Goal: Task Accomplishment & Management: Use online tool/utility

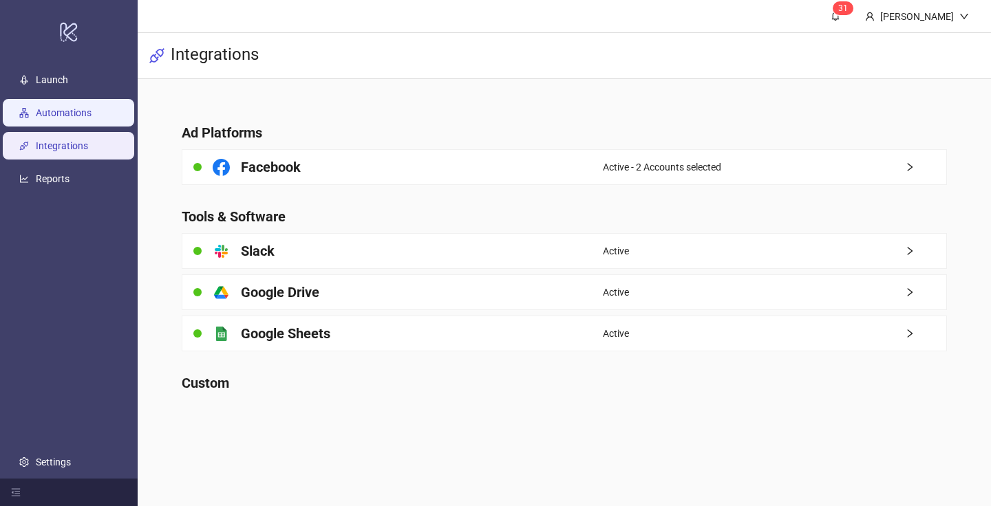
click at [92, 118] on link "Automations" at bounding box center [64, 112] width 56 height 11
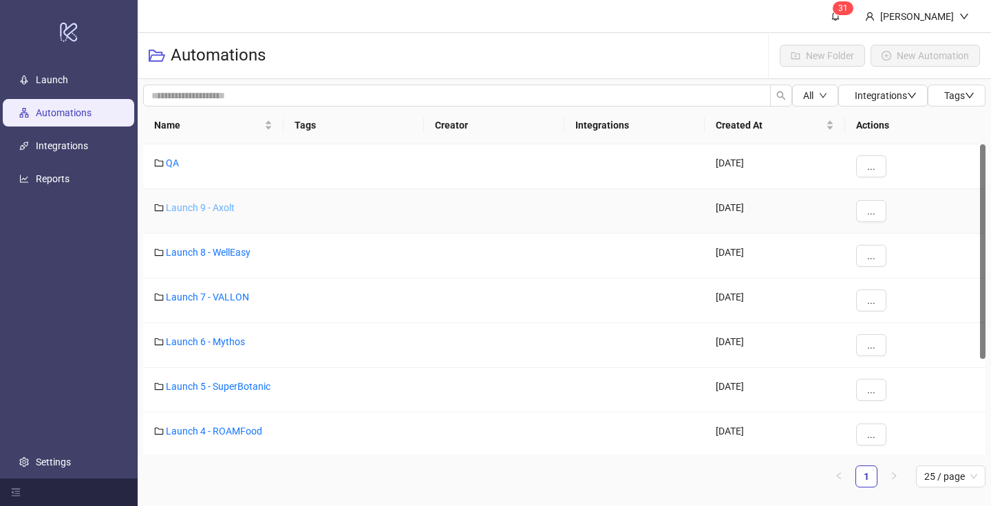
click at [203, 207] on link "Launch 9 - Axolt" at bounding box center [200, 207] width 69 height 11
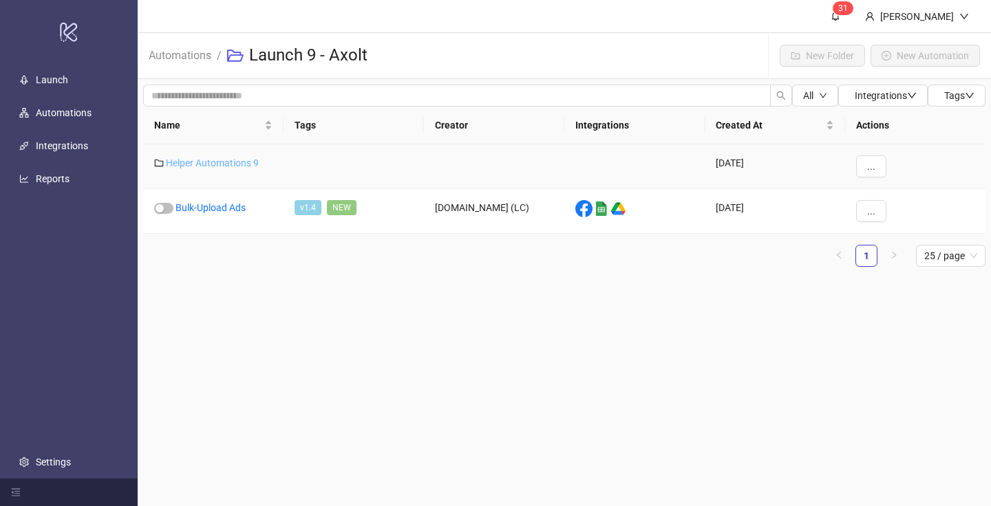
click at [223, 166] on link "Helper Automations 9" at bounding box center [212, 163] width 93 height 11
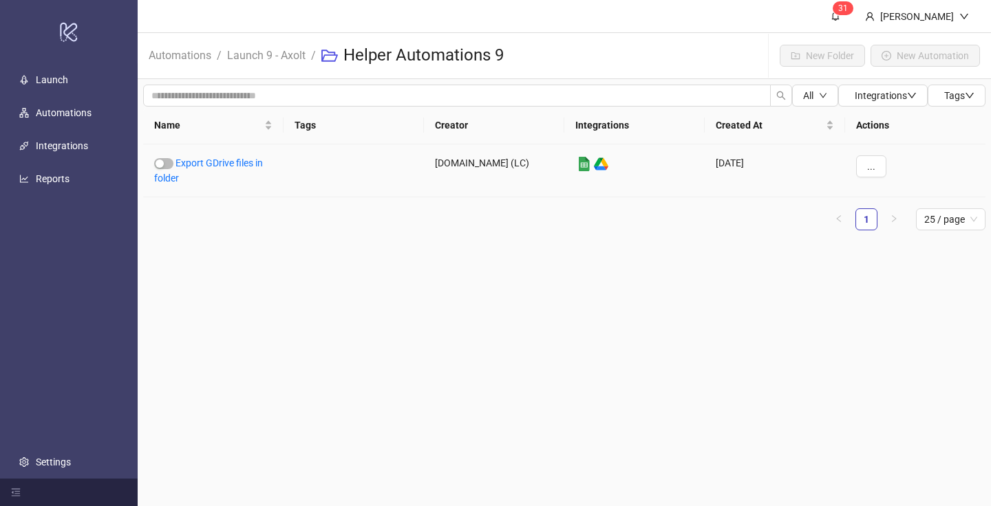
click at [223, 166] on link "Export GDrive files in folder" at bounding box center [208, 171] width 109 height 26
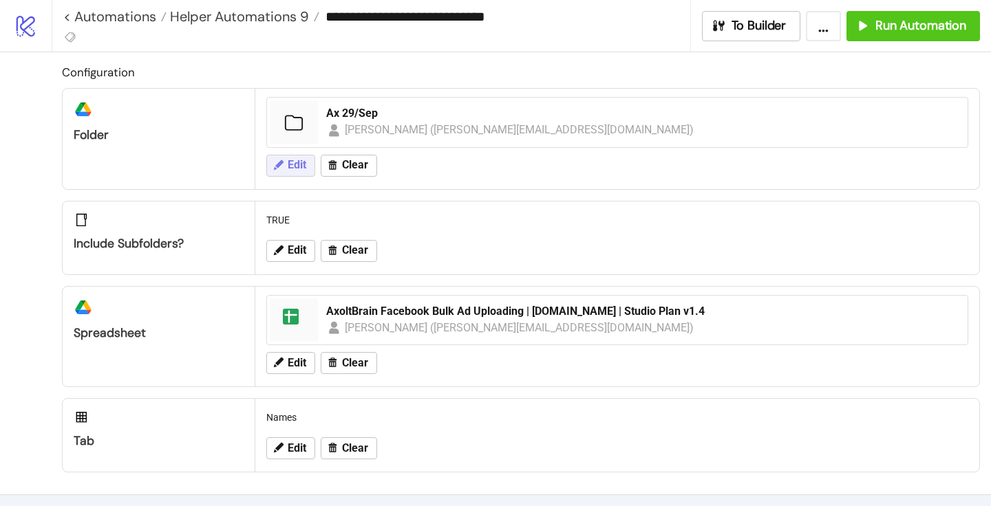
click at [303, 156] on button "Edit" at bounding box center [290, 166] width 49 height 22
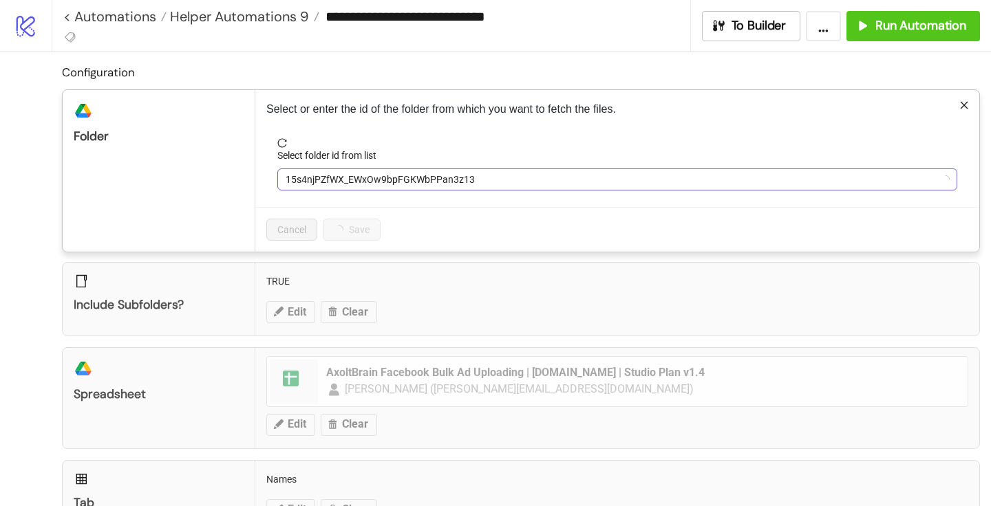
click at [317, 171] on span "15s4njPZfWX_EWxOw9bpFGKWbPPan3z13" at bounding box center [617, 179] width 663 height 21
click at [311, 172] on span "Ax 29/Sep" at bounding box center [617, 179] width 663 height 21
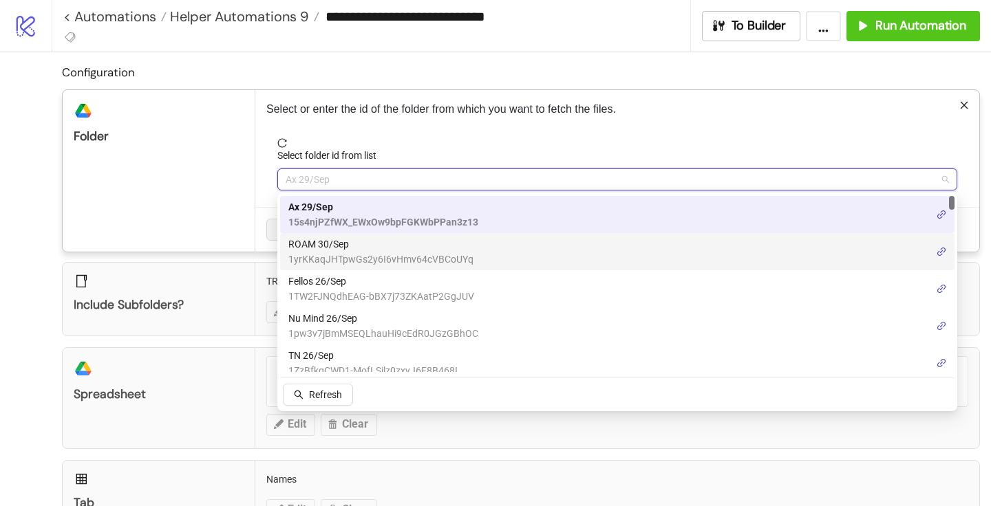
click at [328, 259] on span "1yrKKaqJHTpwGs2y6I6vHmv64cVBCoUYq" at bounding box center [380, 259] width 185 height 15
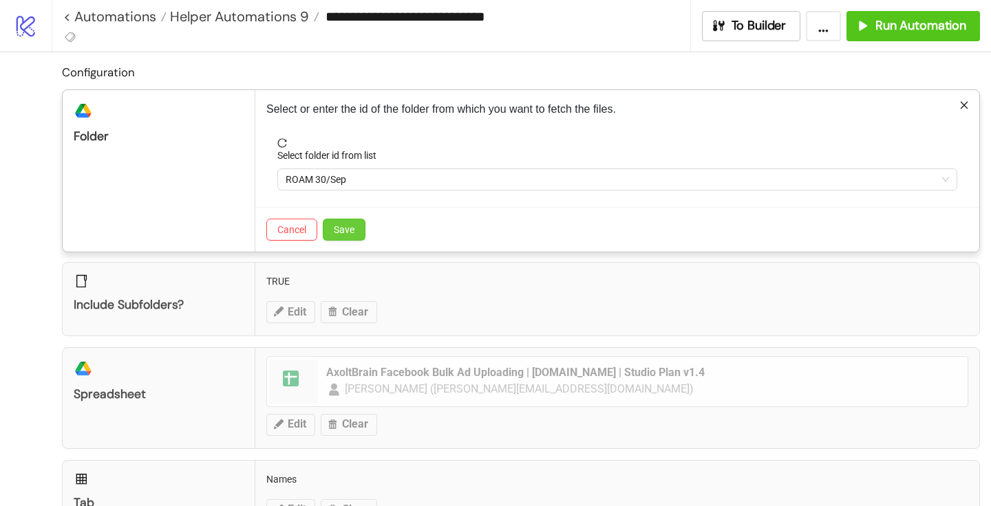
click at [348, 233] on span "Save" at bounding box center [344, 229] width 21 height 11
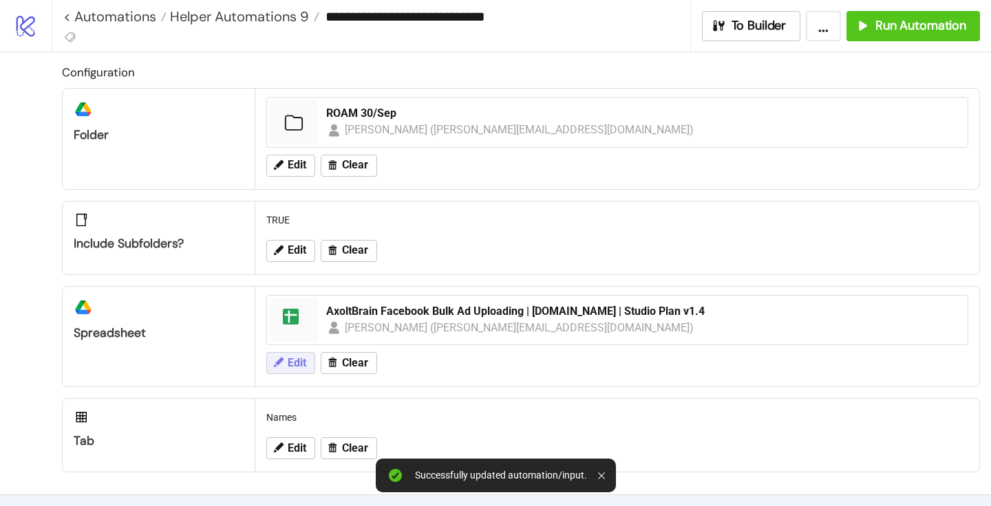
click at [284, 359] on icon at bounding box center [278, 362] width 12 height 12
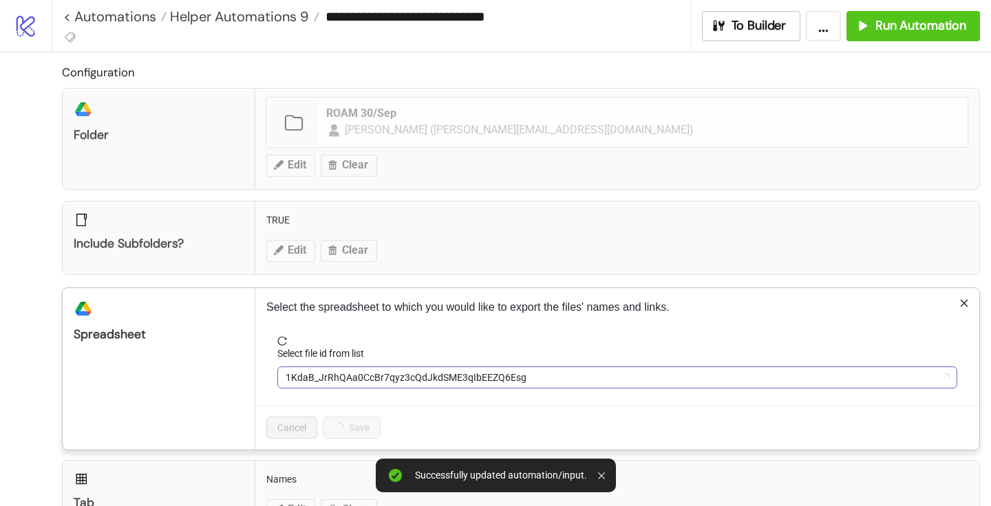
click at [312, 376] on span "1KdaB_JrRhQAa0CcBr7qyz3cQdJkdSME3qIbEEZQ6Esg" at bounding box center [617, 377] width 663 height 21
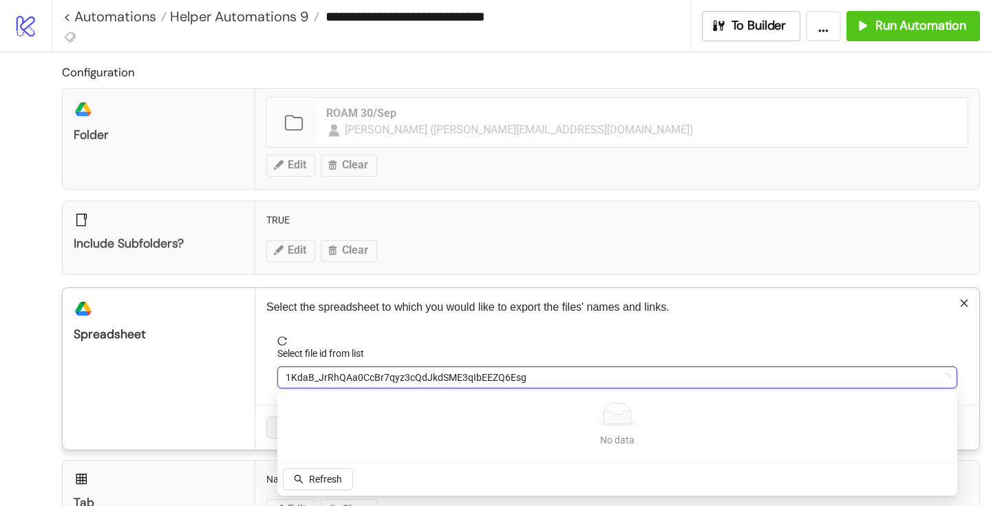
click at [341, 372] on span "1KdaB_JrRhQAa0CcBr7qyz3cQdJkdSME3qIbEEZQ6Esg" at bounding box center [617, 377] width 663 height 21
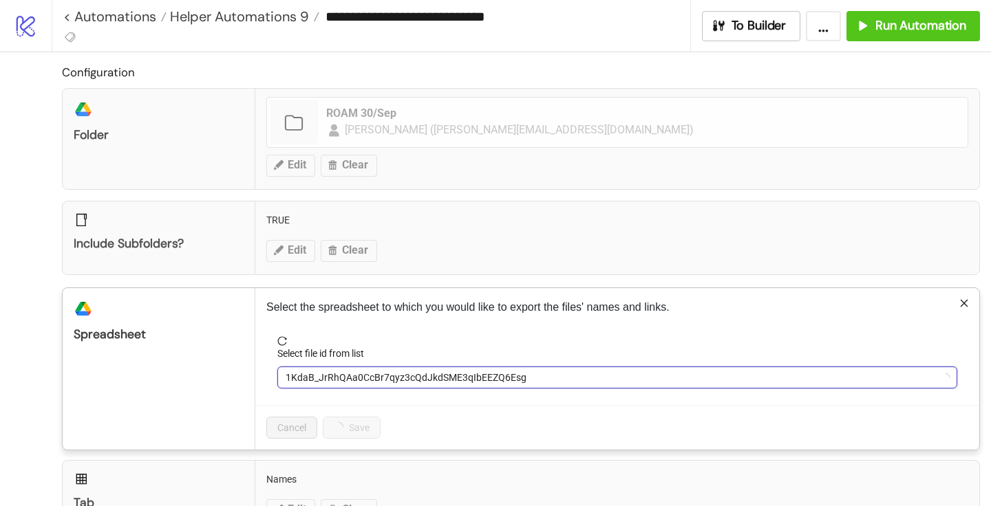
click at [341, 373] on span "1KdaB_JrRhQAa0CcBr7qyz3cQdJkdSME3qIbEEZQ6Esg" at bounding box center [617, 377] width 663 height 21
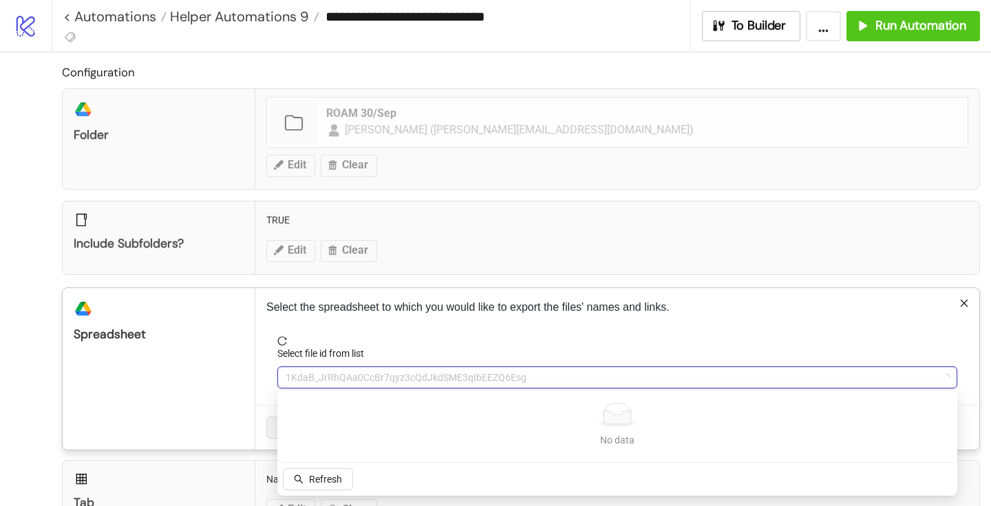
type input "*"
click at [342, 372] on input "*" at bounding box center [611, 377] width 651 height 21
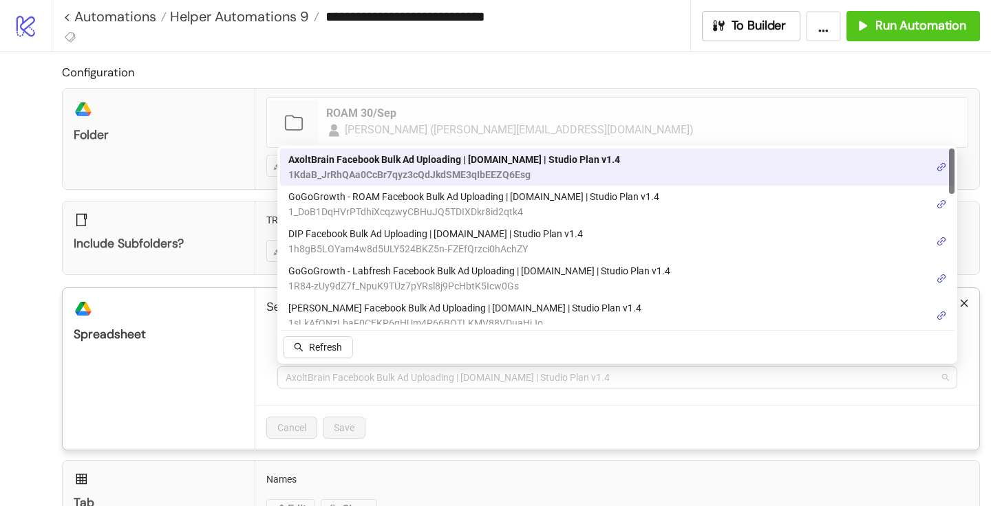
click at [342, 372] on span "AxoltBrain Facebook Bulk Ad Uploading | [DOMAIN_NAME] | Studio Plan v1.4" at bounding box center [617, 377] width 663 height 21
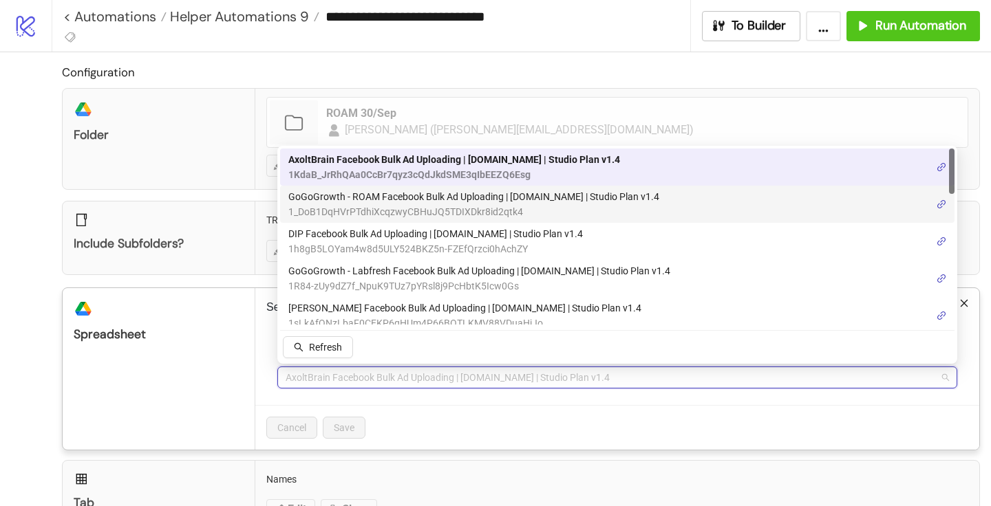
click at [380, 203] on span "GoGoGrowth - ROAM Facebook Bulk Ad Uploading | [DOMAIN_NAME] | Studio Plan v1.4" at bounding box center [473, 196] width 371 height 15
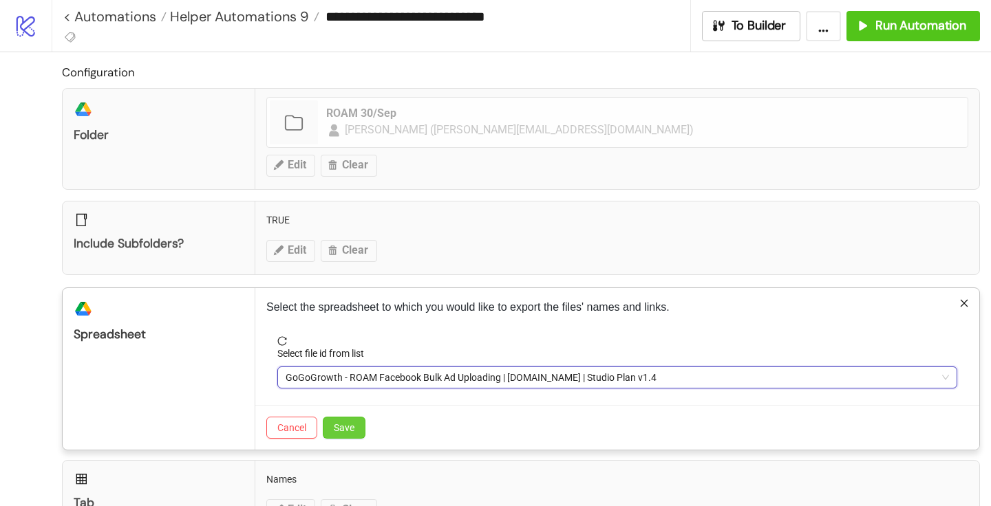
click at [360, 423] on button "Save" at bounding box center [344, 428] width 43 height 22
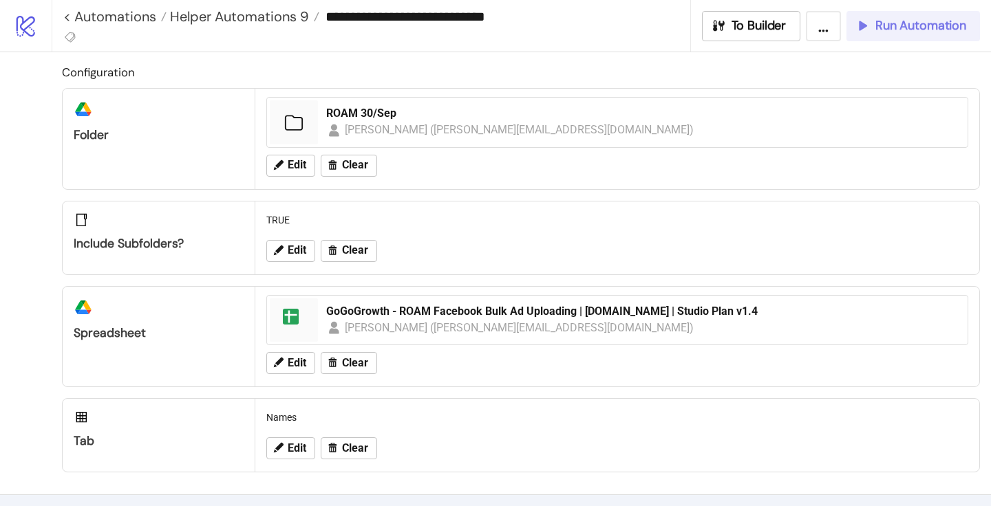
click at [878, 34] on button "Run Automation" at bounding box center [913, 26] width 134 height 30
